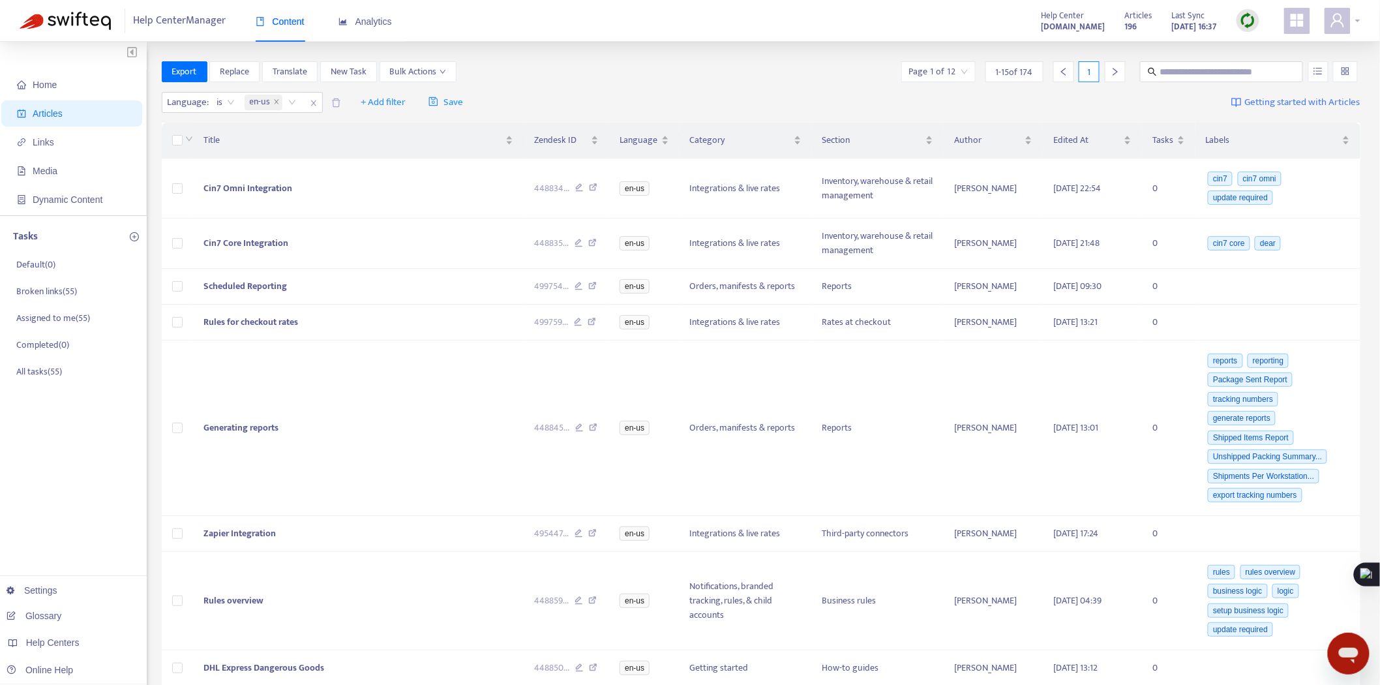
click at [1339, 20] on icon "user" at bounding box center [1338, 20] width 16 height 16
click at [1281, 123] on span "Help Centers" at bounding box center [1263, 130] width 48 height 15
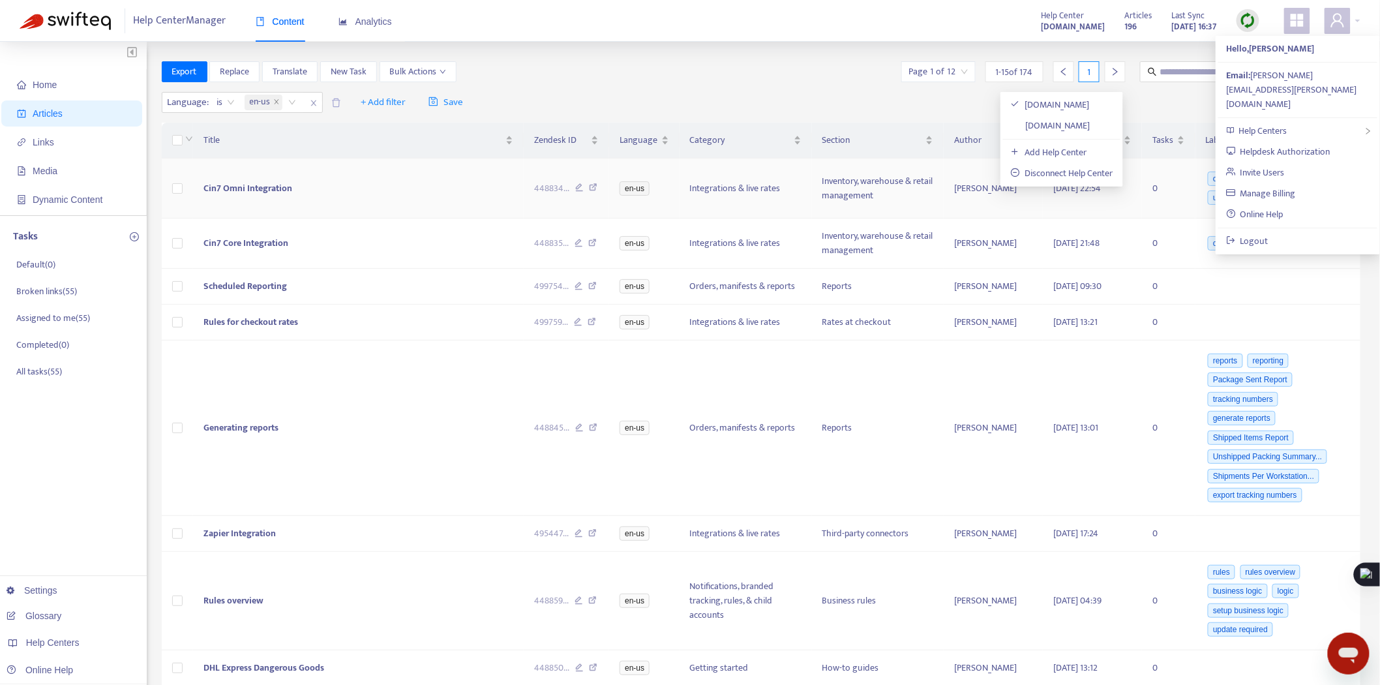
click at [1090, 122] on link "[DOMAIN_NAME]" at bounding box center [1051, 125] width 80 height 15
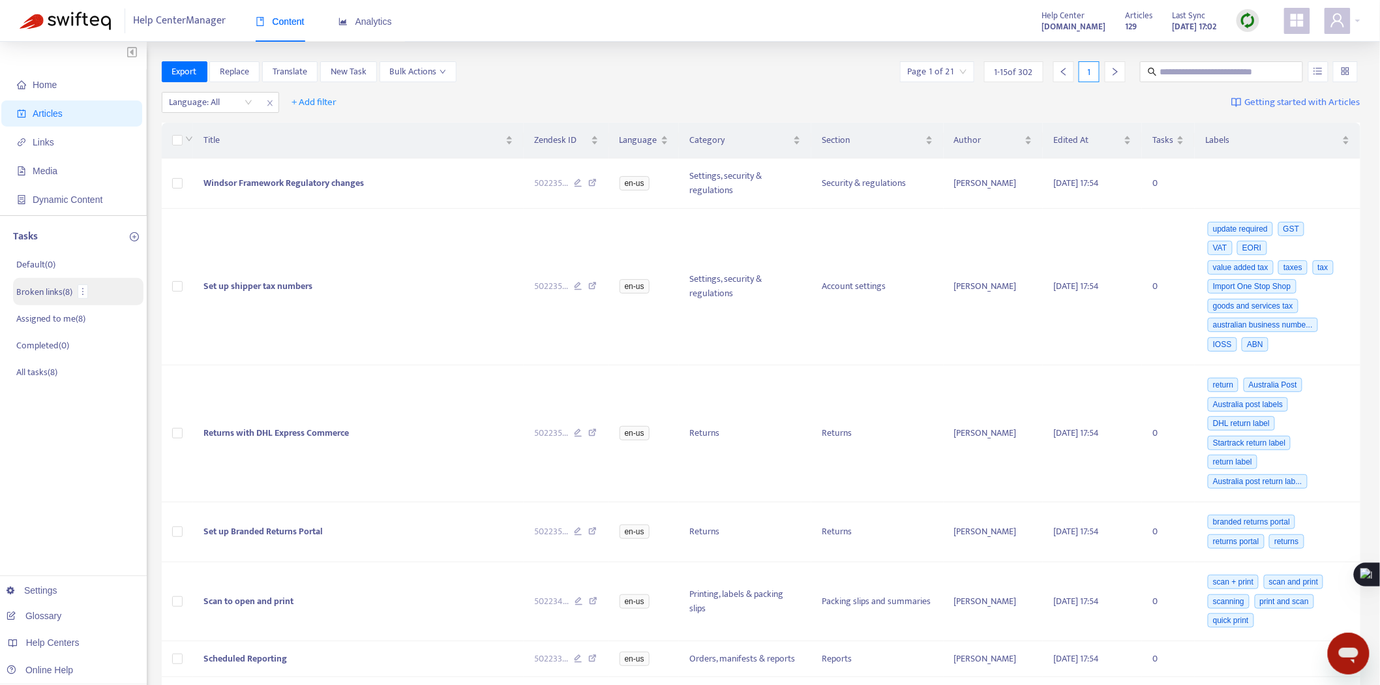
click at [51, 292] on p "Broken links ( 8 )" at bounding box center [44, 292] width 56 height 14
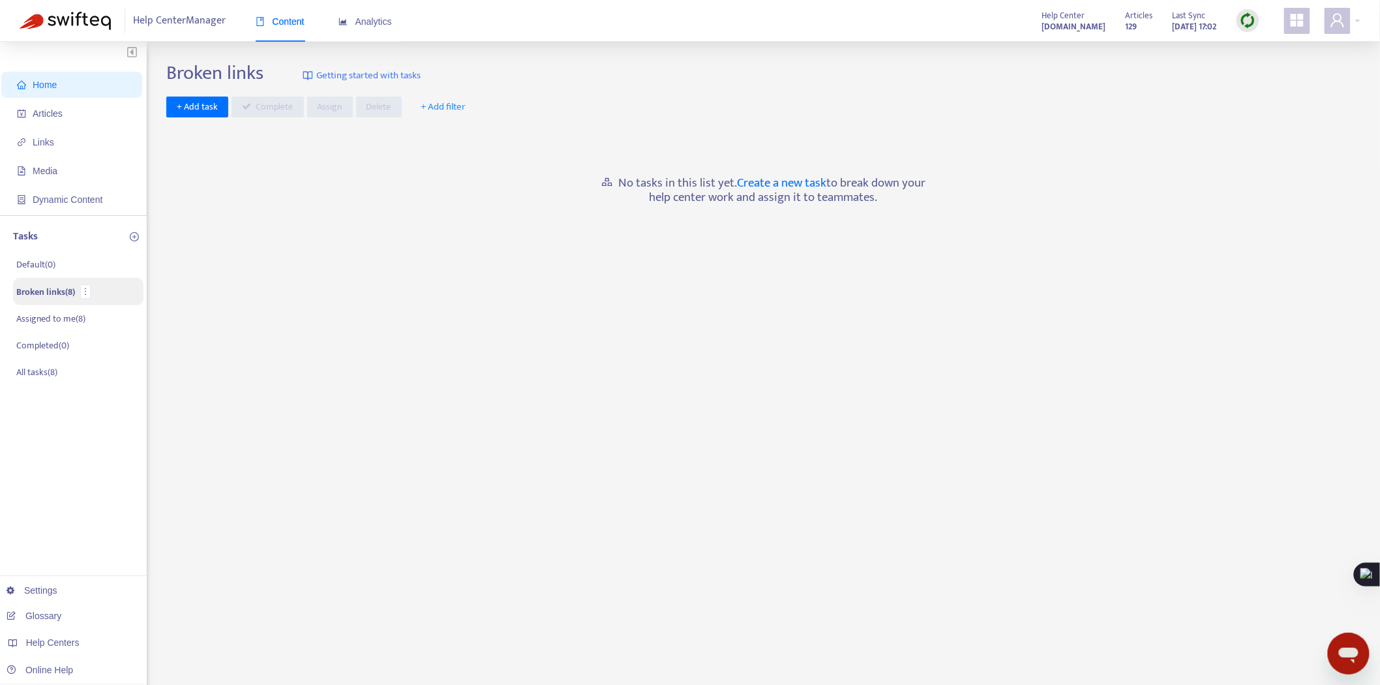
click at [49, 286] on p "Broken links ( 8 )" at bounding box center [45, 292] width 59 height 14
click at [57, 320] on p "Assigned to me ( 8 )" at bounding box center [50, 318] width 69 height 14
click at [53, 295] on p "Broken links ( 8 )" at bounding box center [44, 291] width 56 height 14
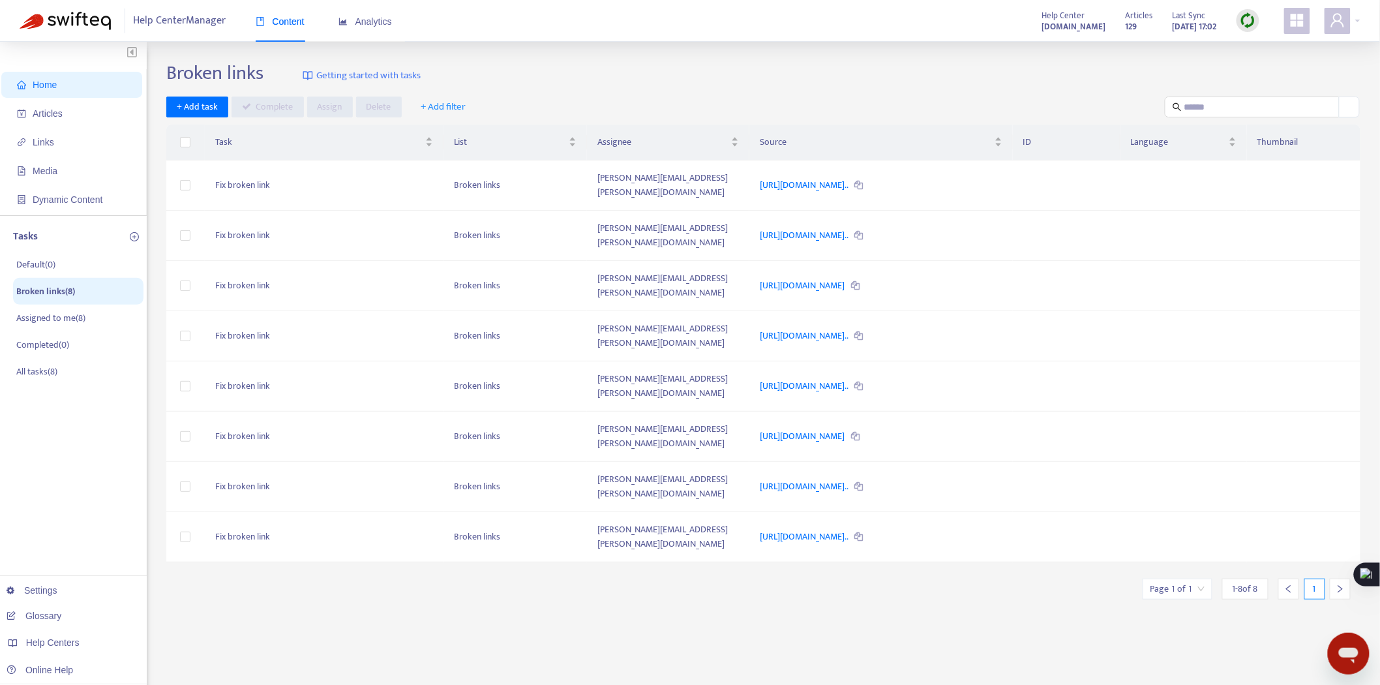
click at [609, 522] on div "Broken links Getting started with tasks + Add task Complete Assign Delete + Add…" at bounding box center [763, 442] width 1194 height 763
click at [173, 361] on td at bounding box center [185, 386] width 38 height 50
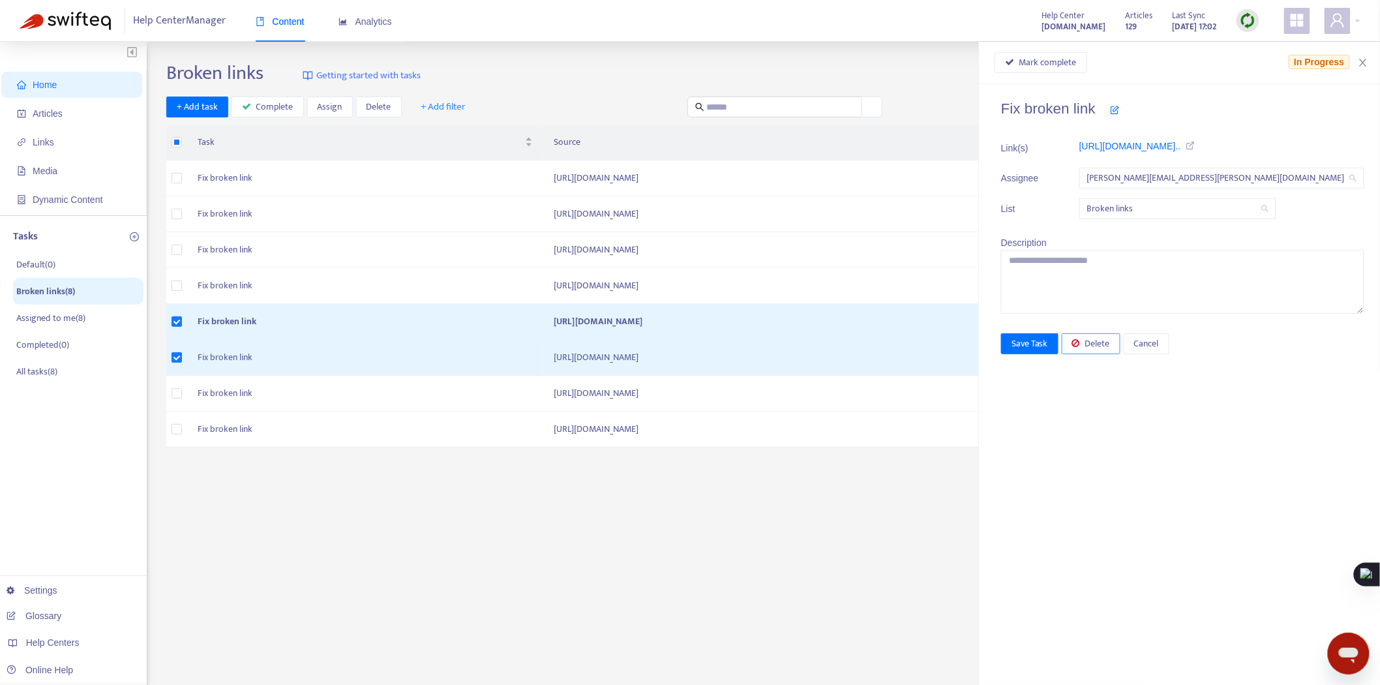
click at [1110, 341] on span "Delete" at bounding box center [1097, 344] width 25 height 14
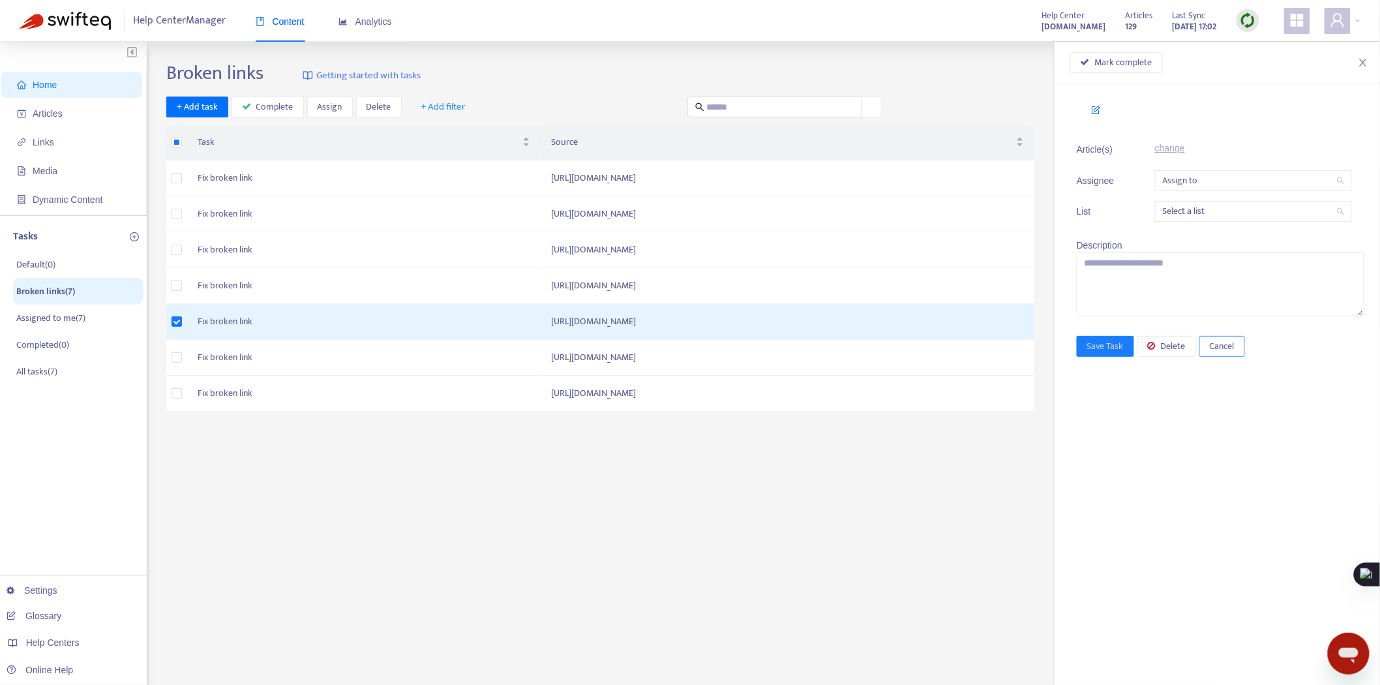
click at [1227, 346] on span "Cancel" at bounding box center [1222, 346] width 25 height 14
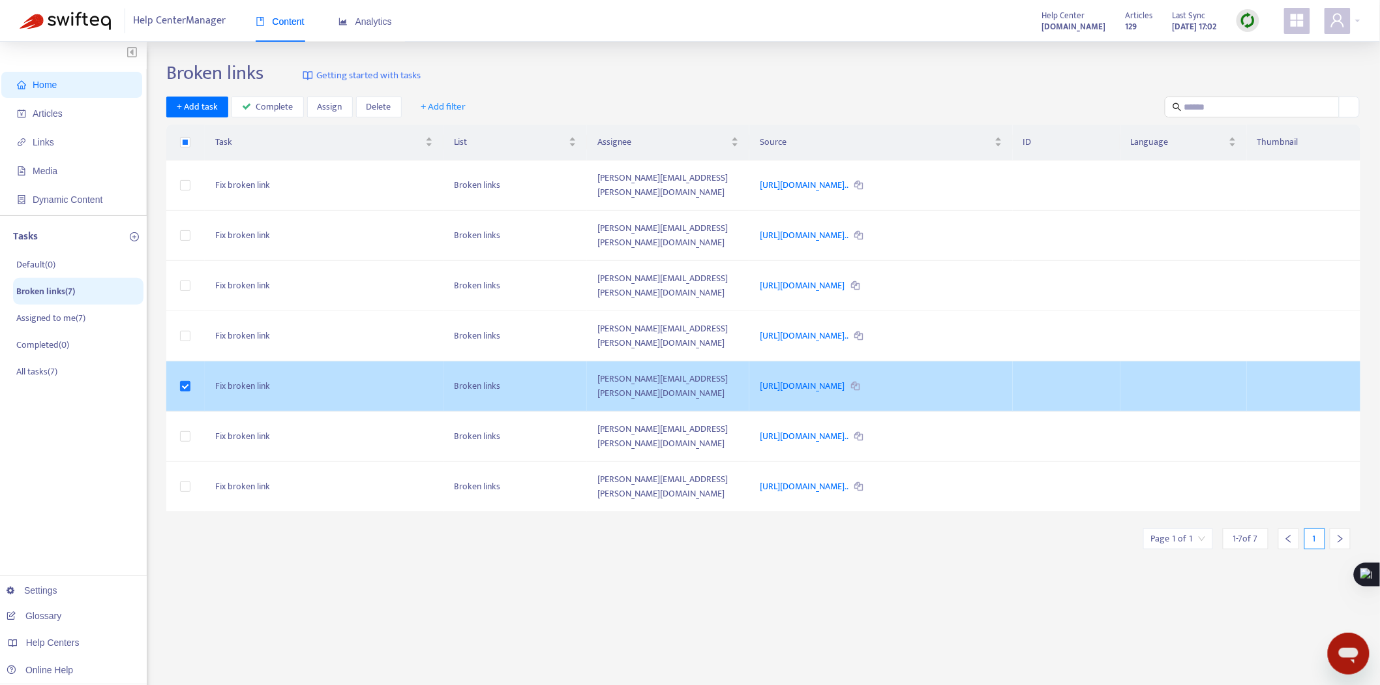
click at [205, 361] on td "Fix broken link" at bounding box center [324, 386] width 239 height 50
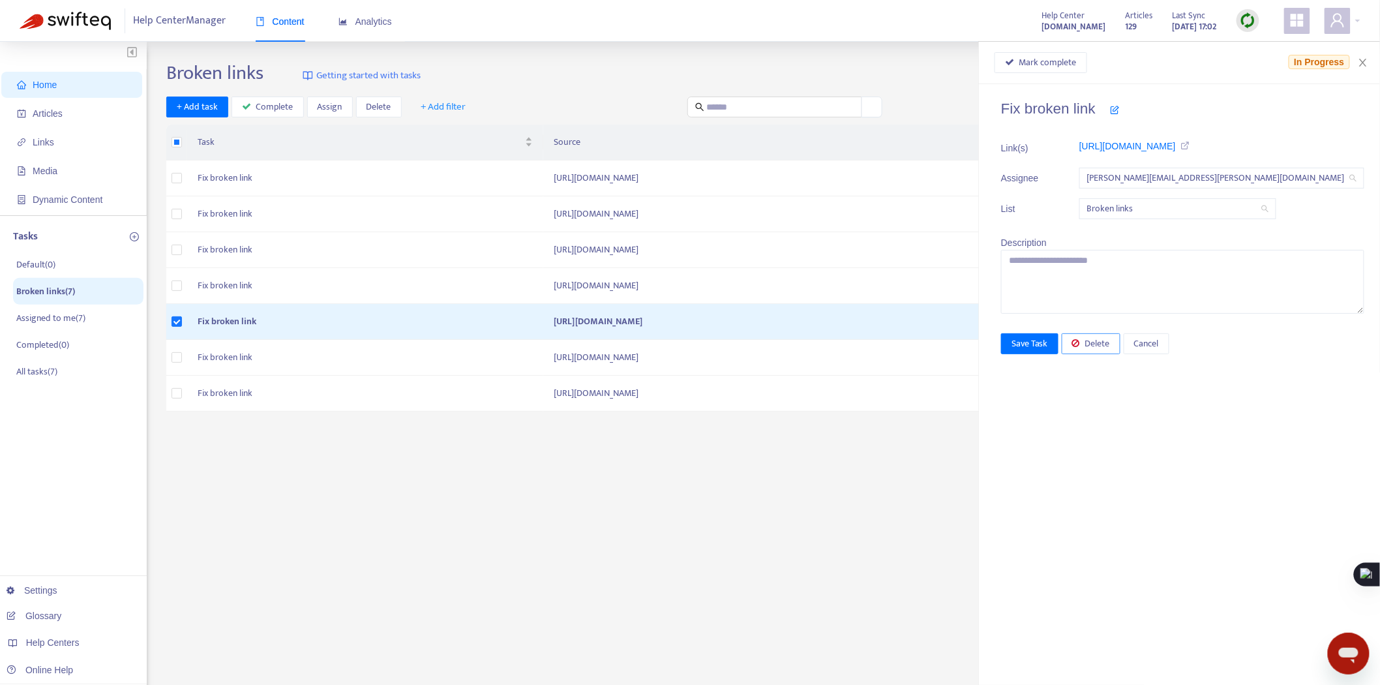
click at [1110, 348] on span "Delete" at bounding box center [1097, 344] width 25 height 14
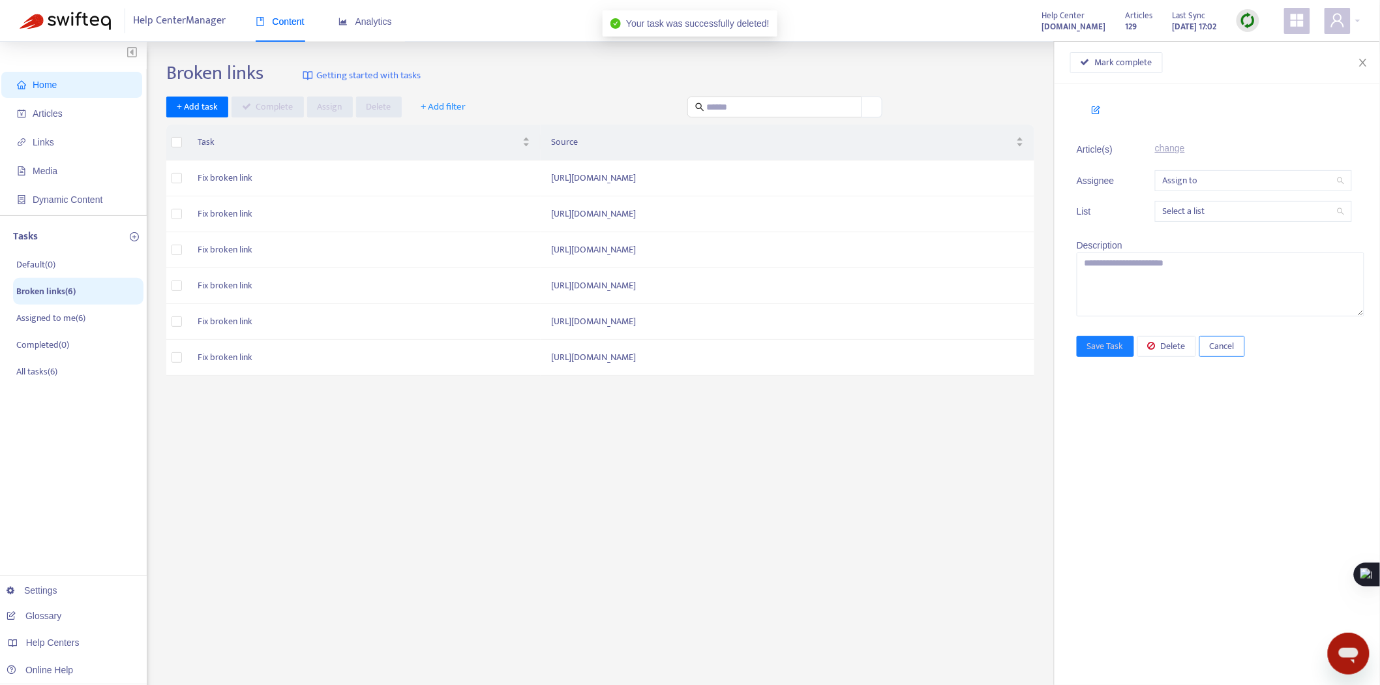
click at [1241, 344] on button "Cancel" at bounding box center [1222, 346] width 46 height 21
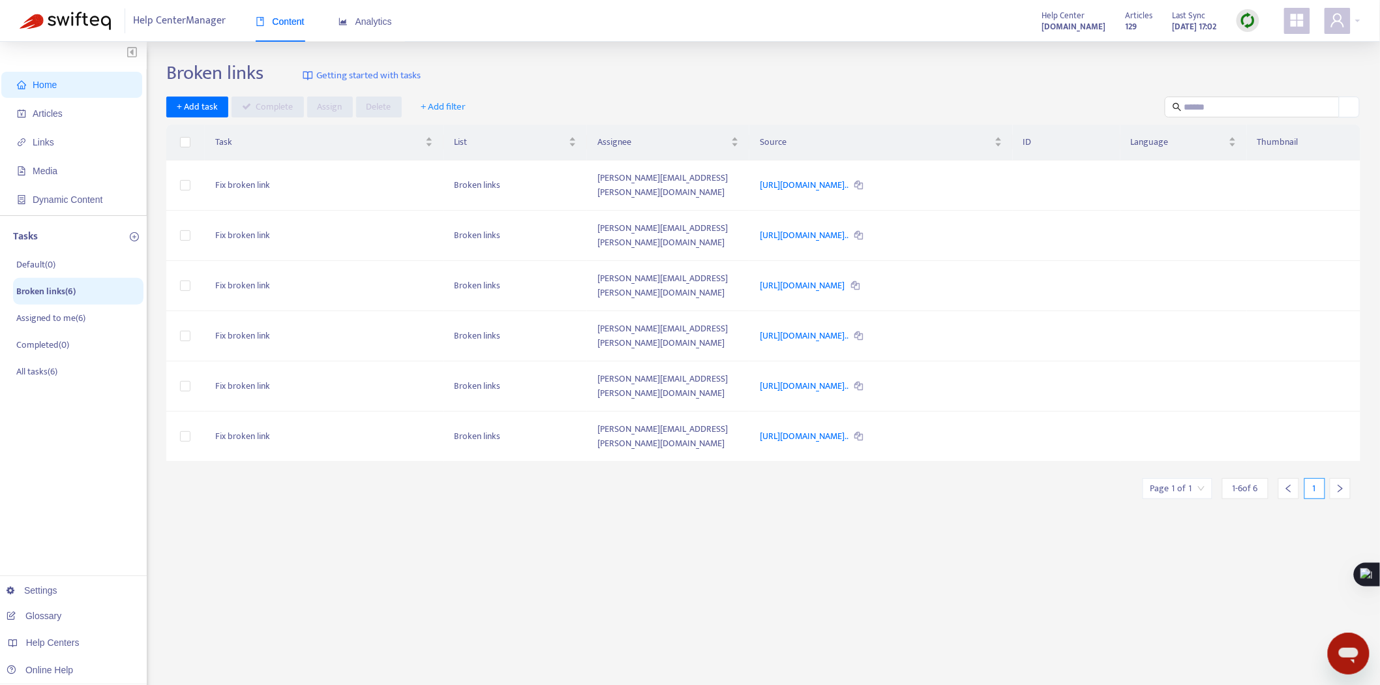
click at [727, 433] on div "Broken links Getting started with tasks + Add task Complete Assign Delete + Add…" at bounding box center [763, 442] width 1194 height 763
drag, startPoint x: 775, startPoint y: 570, endPoint x: 942, endPoint y: 552, distance: 168.0
click at [775, 569] on div "Broken links Getting started with tasks + Add task Complete Assign Delete + Add…" at bounding box center [763, 442] width 1194 height 763
